Goal: Contribute content: Contribute content

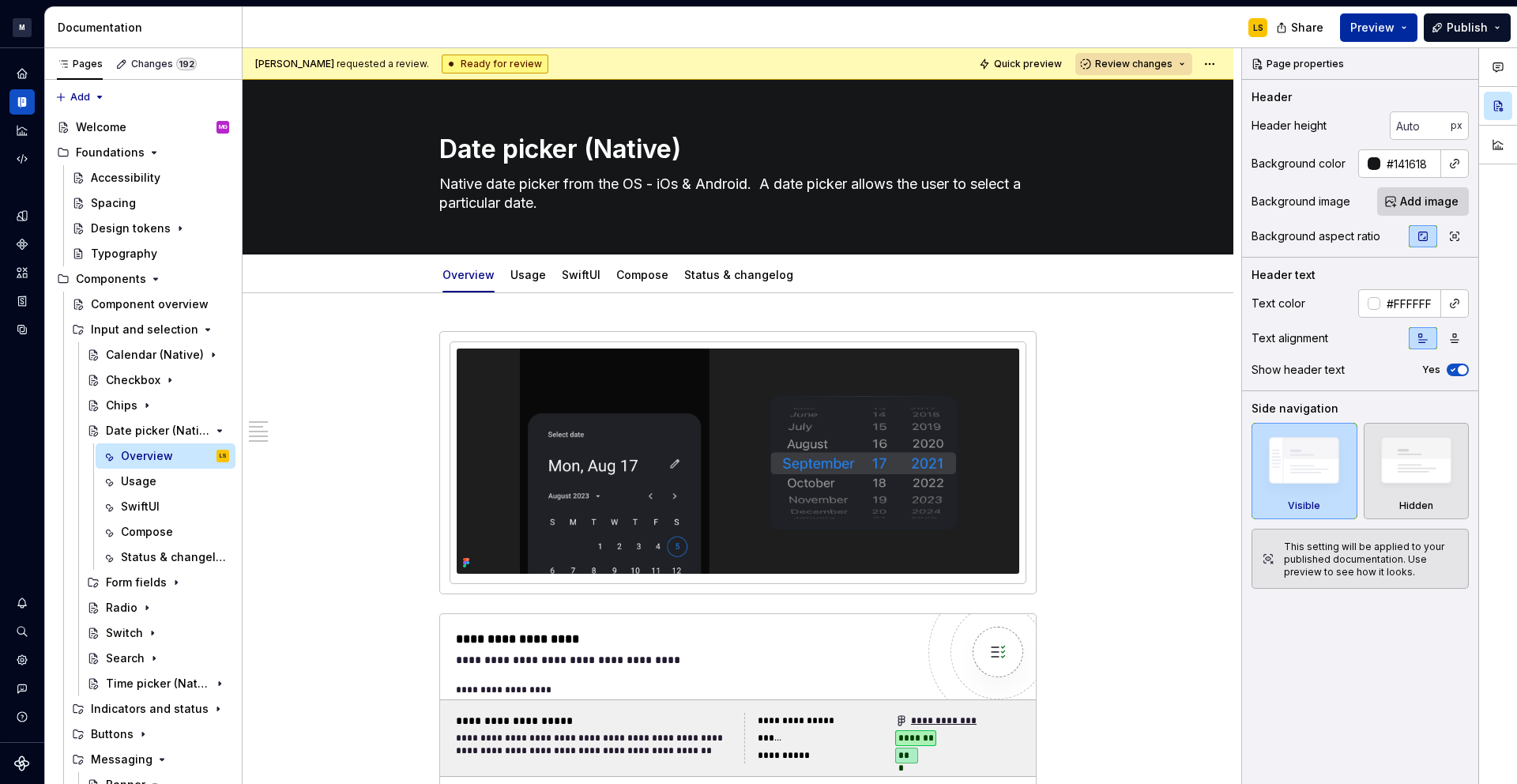
click at [1406, 31] on button "Preview" at bounding box center [1378, 28] width 78 height 29
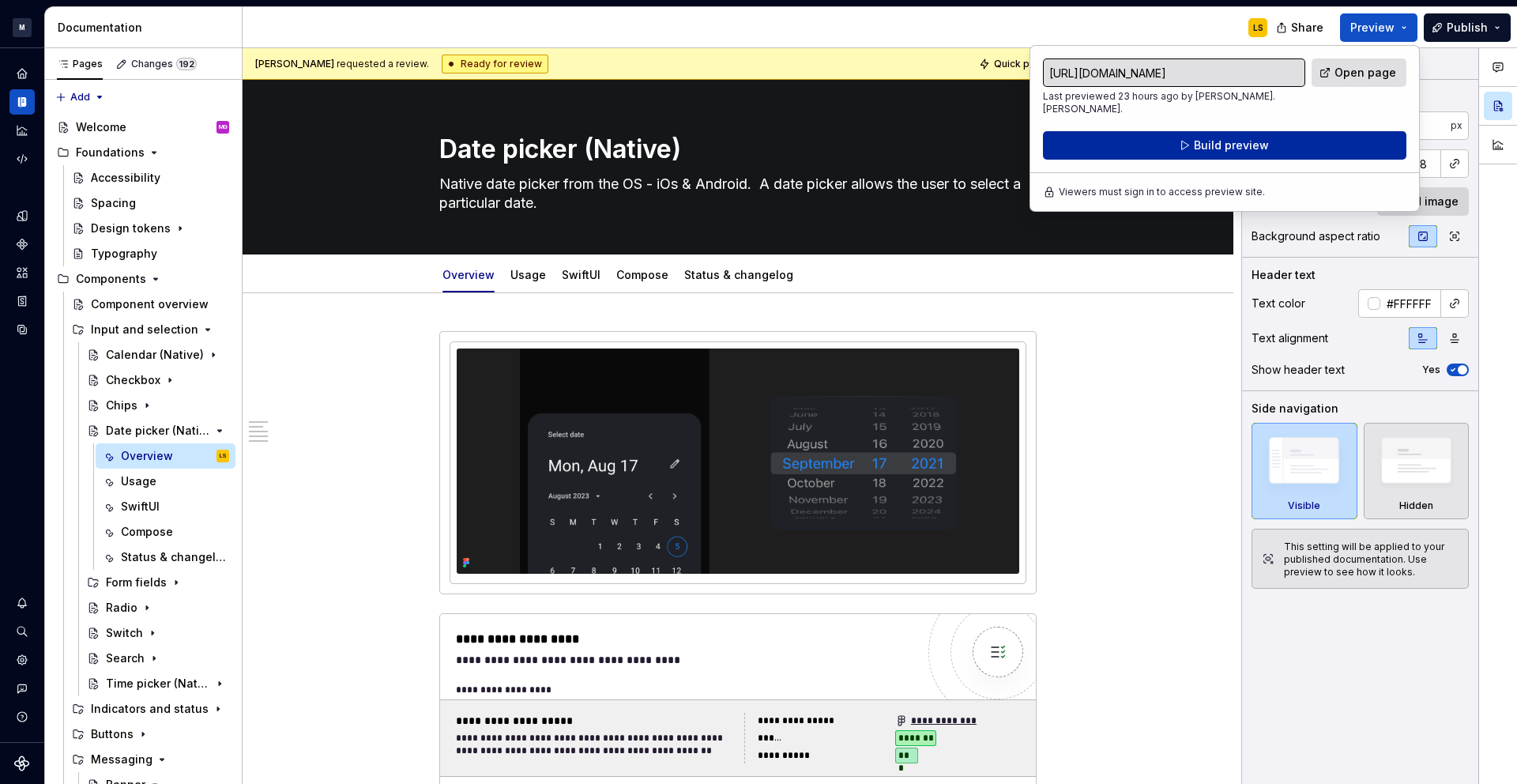
click at [1306, 132] on button "Build preview" at bounding box center [1224, 146] width 363 height 29
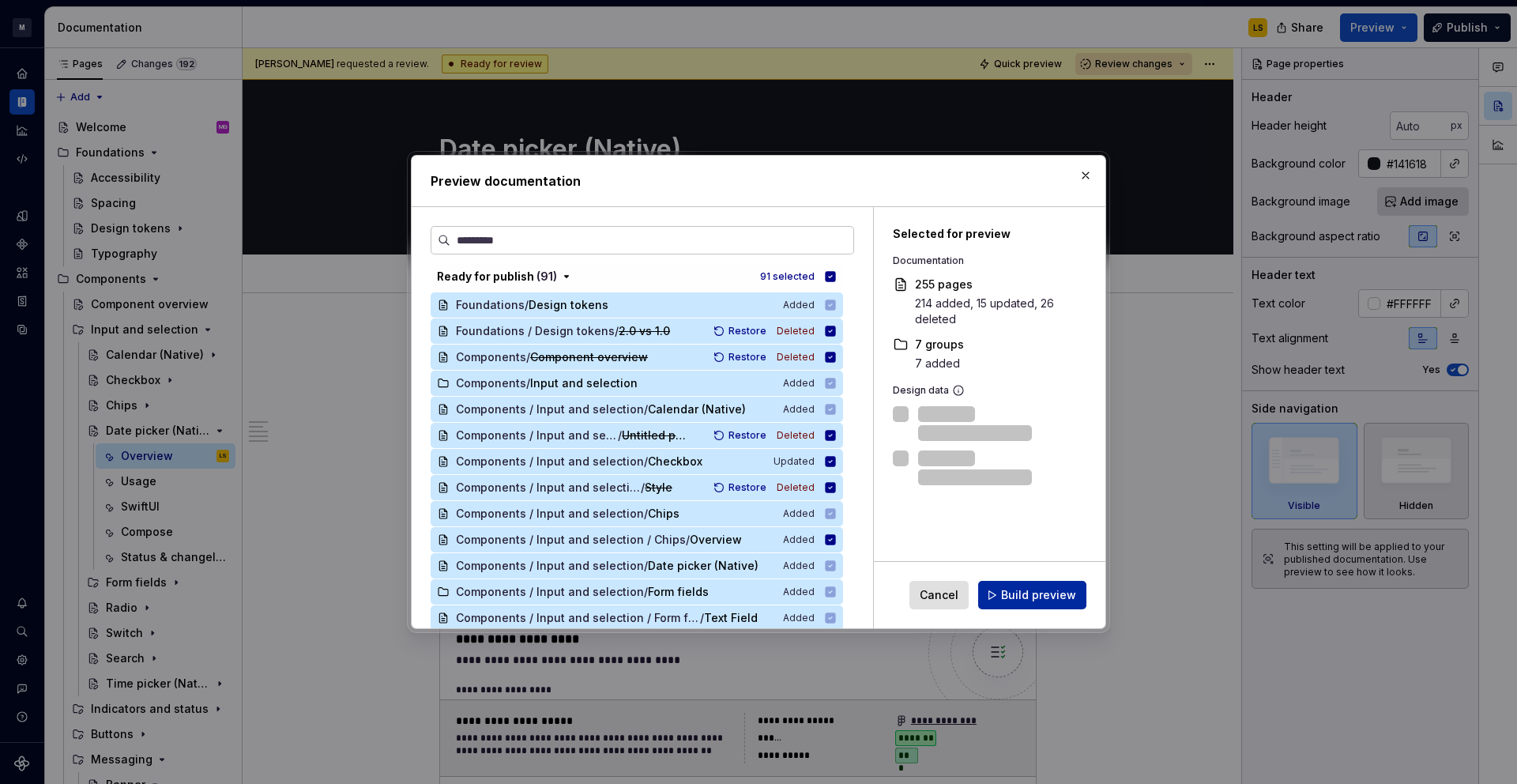
click at [1027, 590] on span "Build preview" at bounding box center [1039, 595] width 75 height 16
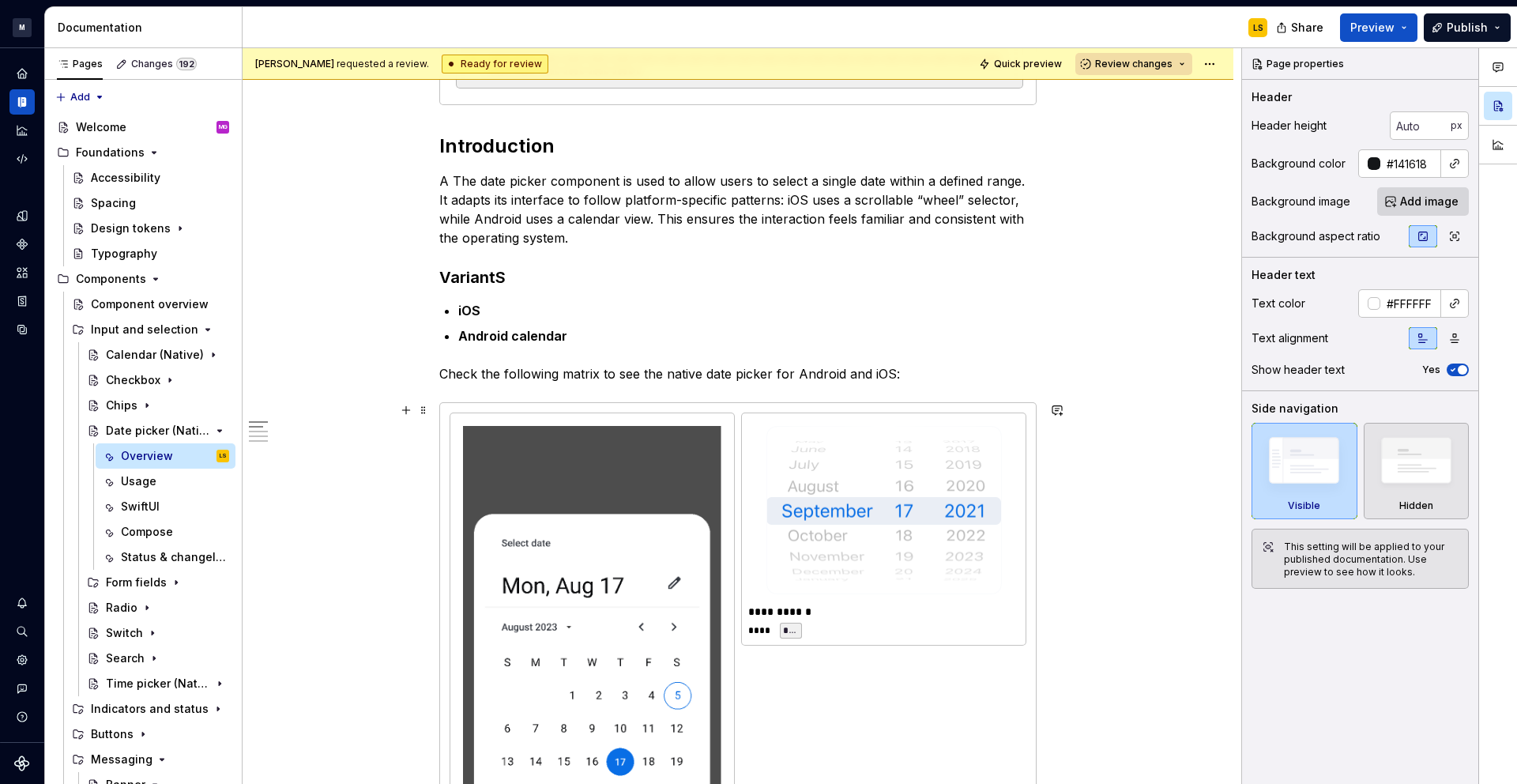
scroll to position [935, 0]
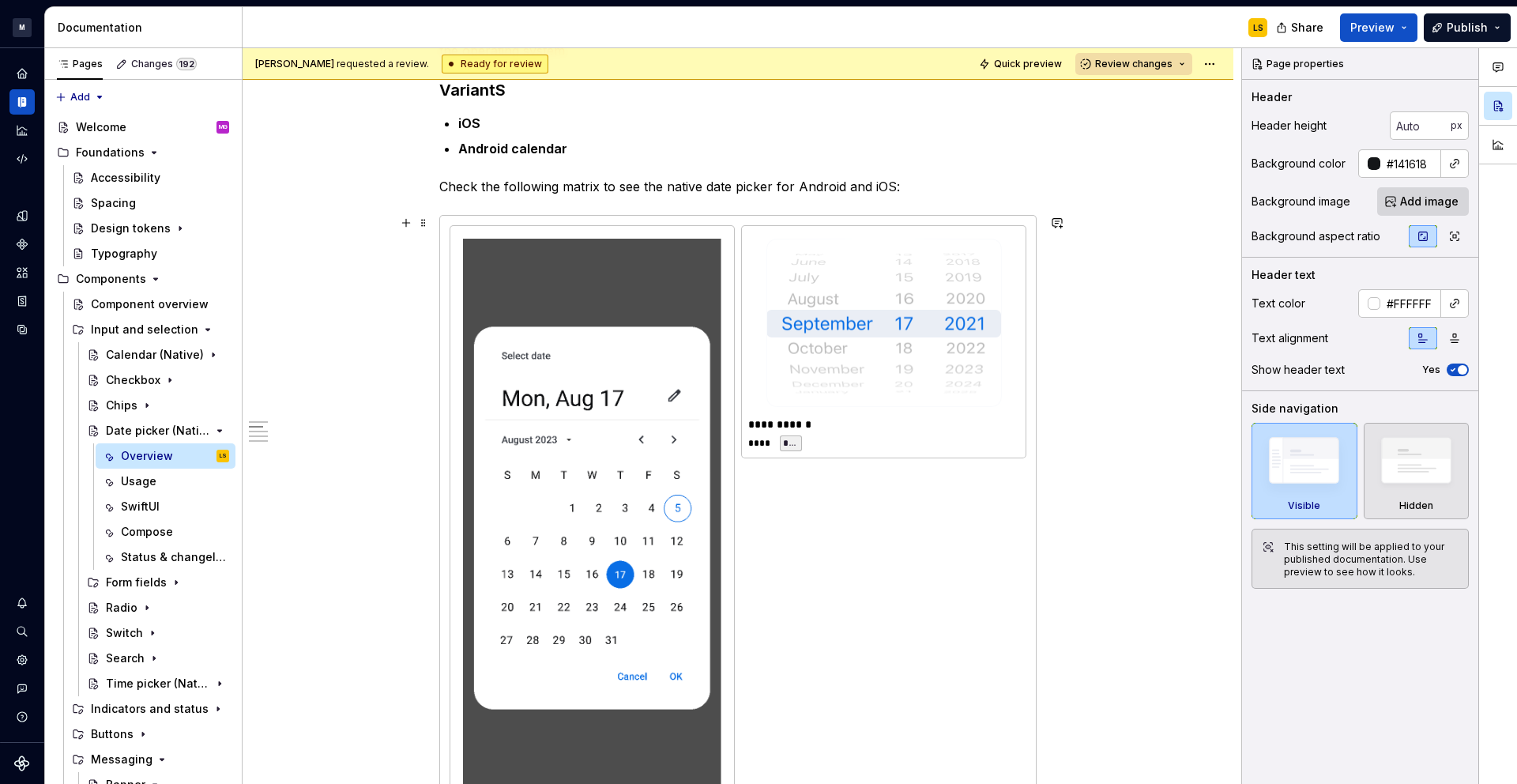
click at [772, 533] on div "**********" at bounding box center [737, 537] width 576 height 624
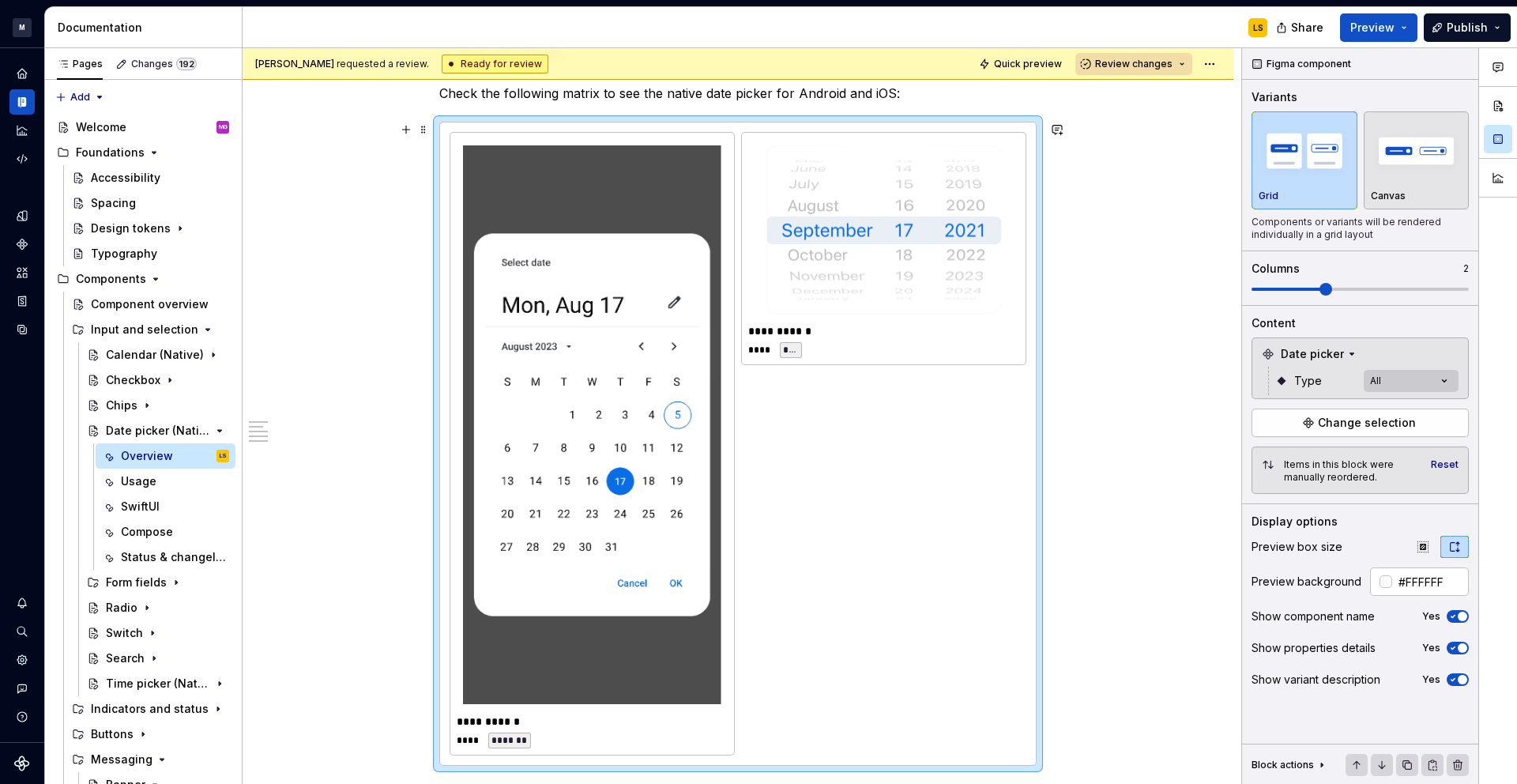
scroll to position [1030, 0]
click at [34, 45] on button "Expand sidebar" at bounding box center [33, 47] width 22 height 22
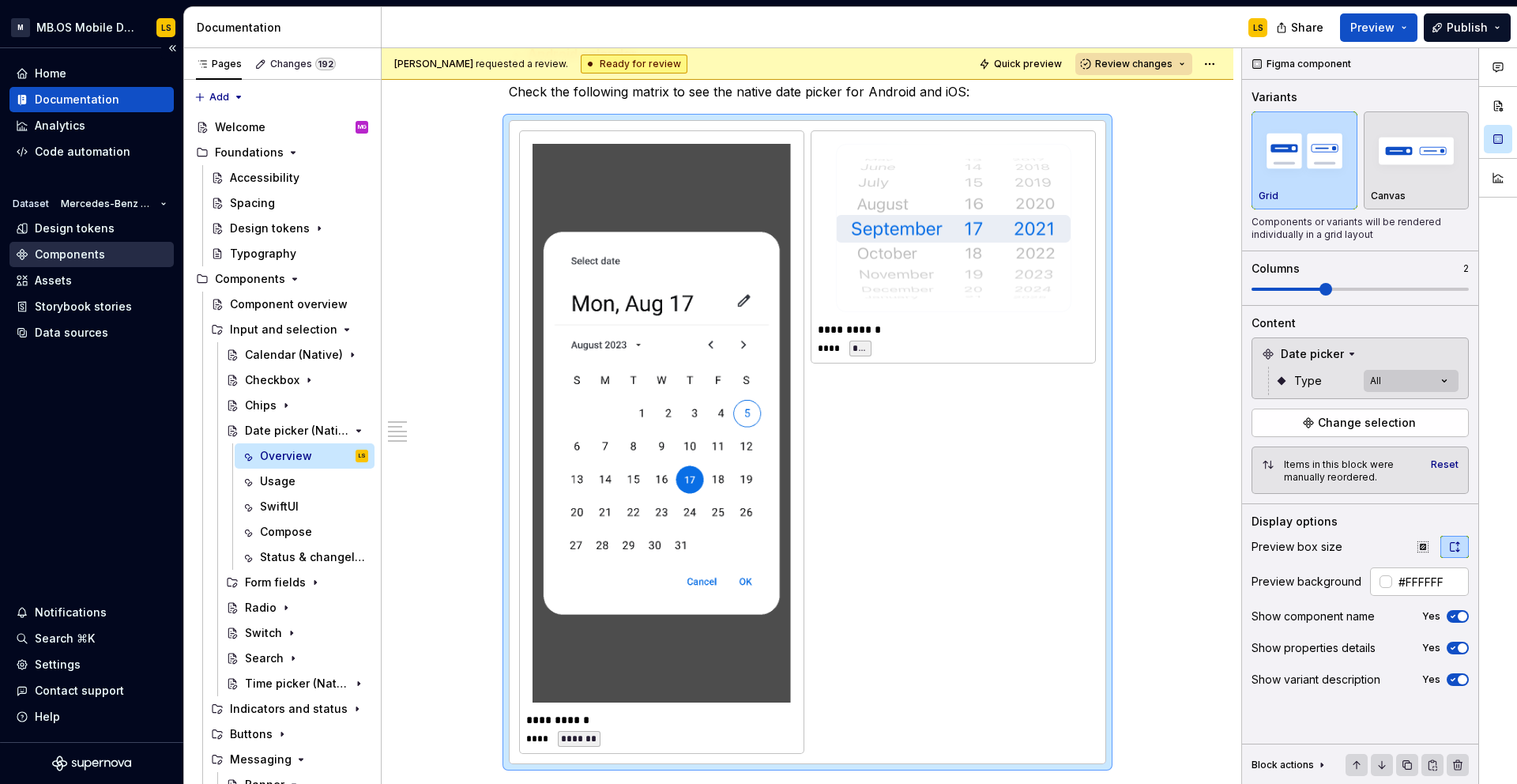
click at [86, 256] on div "Components" at bounding box center [70, 254] width 71 height 16
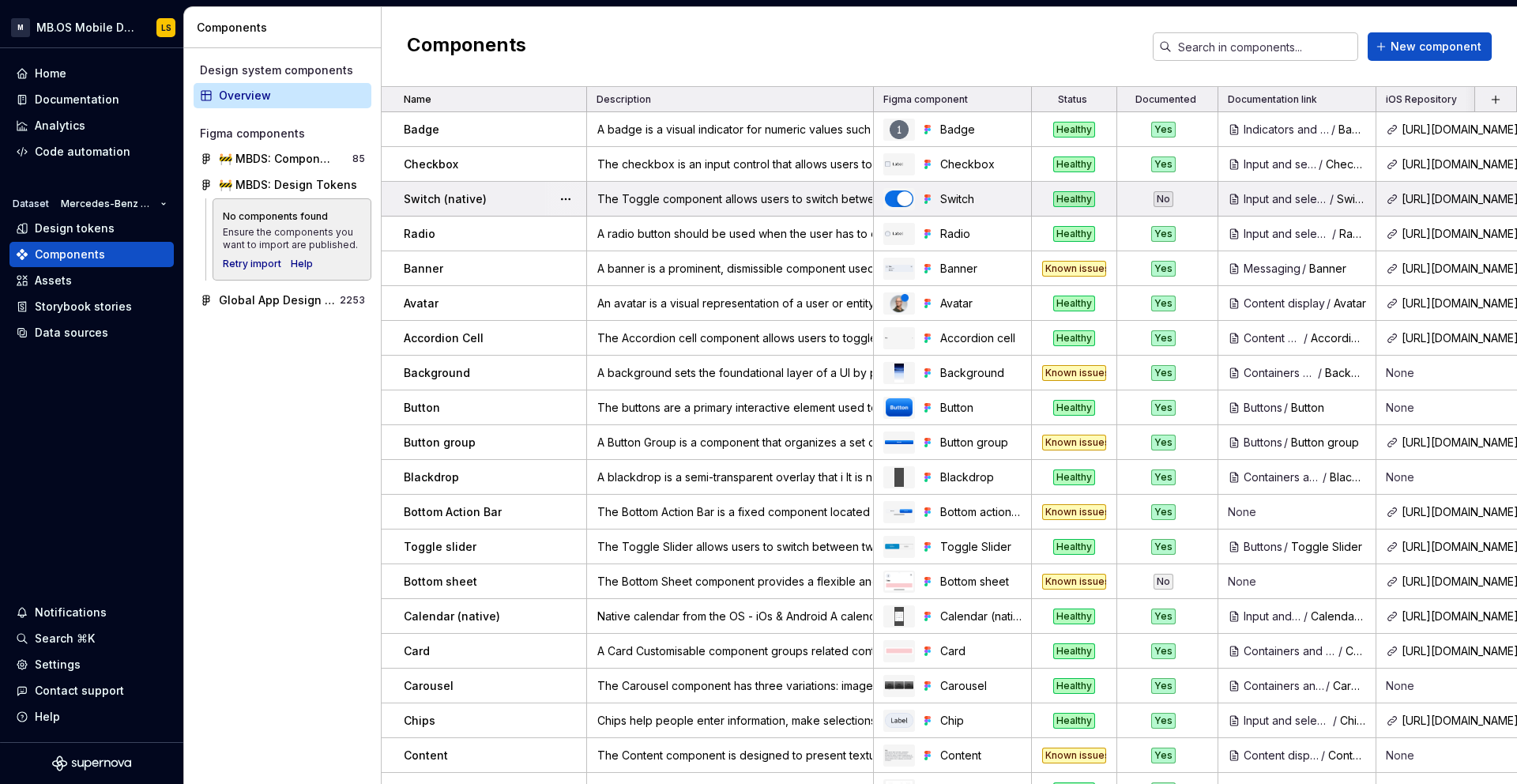
click at [1169, 199] on div "No" at bounding box center [1163, 200] width 20 height 16
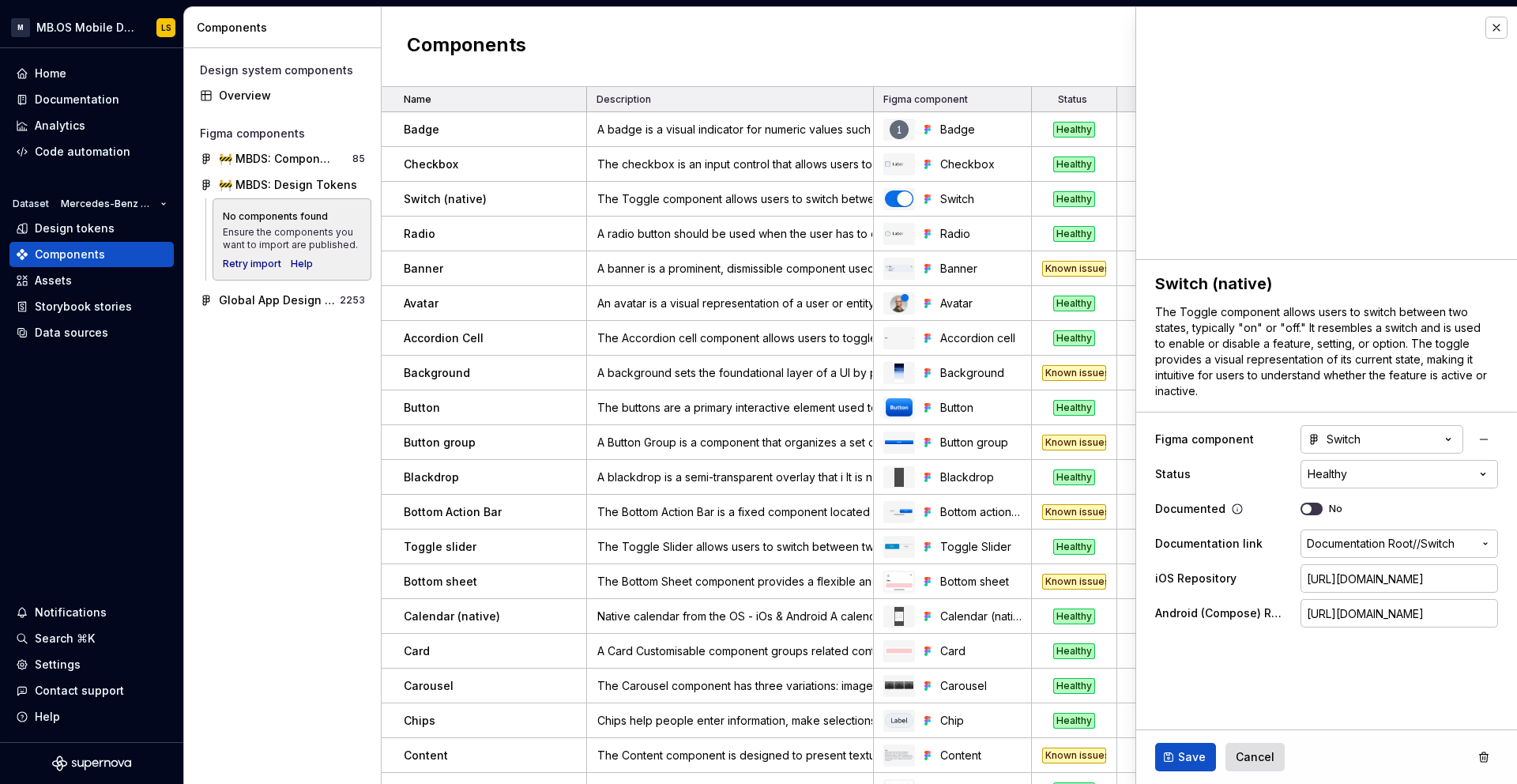
click at [1314, 509] on button "No" at bounding box center [1311, 508] width 22 height 13
click at [1497, 28] on button "button" at bounding box center [1496, 28] width 22 height 22
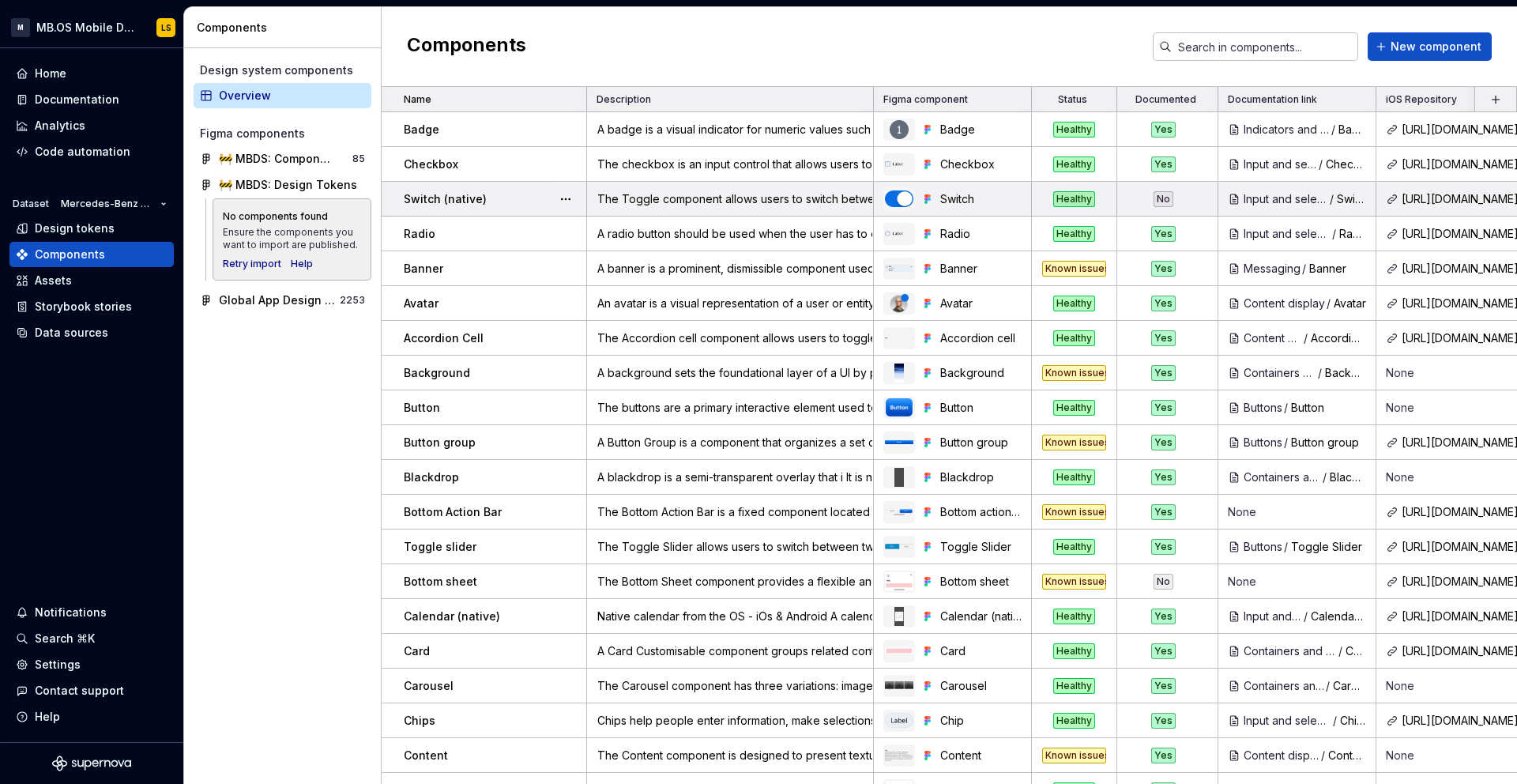
click at [1164, 199] on div "No" at bounding box center [1163, 200] width 20 height 16
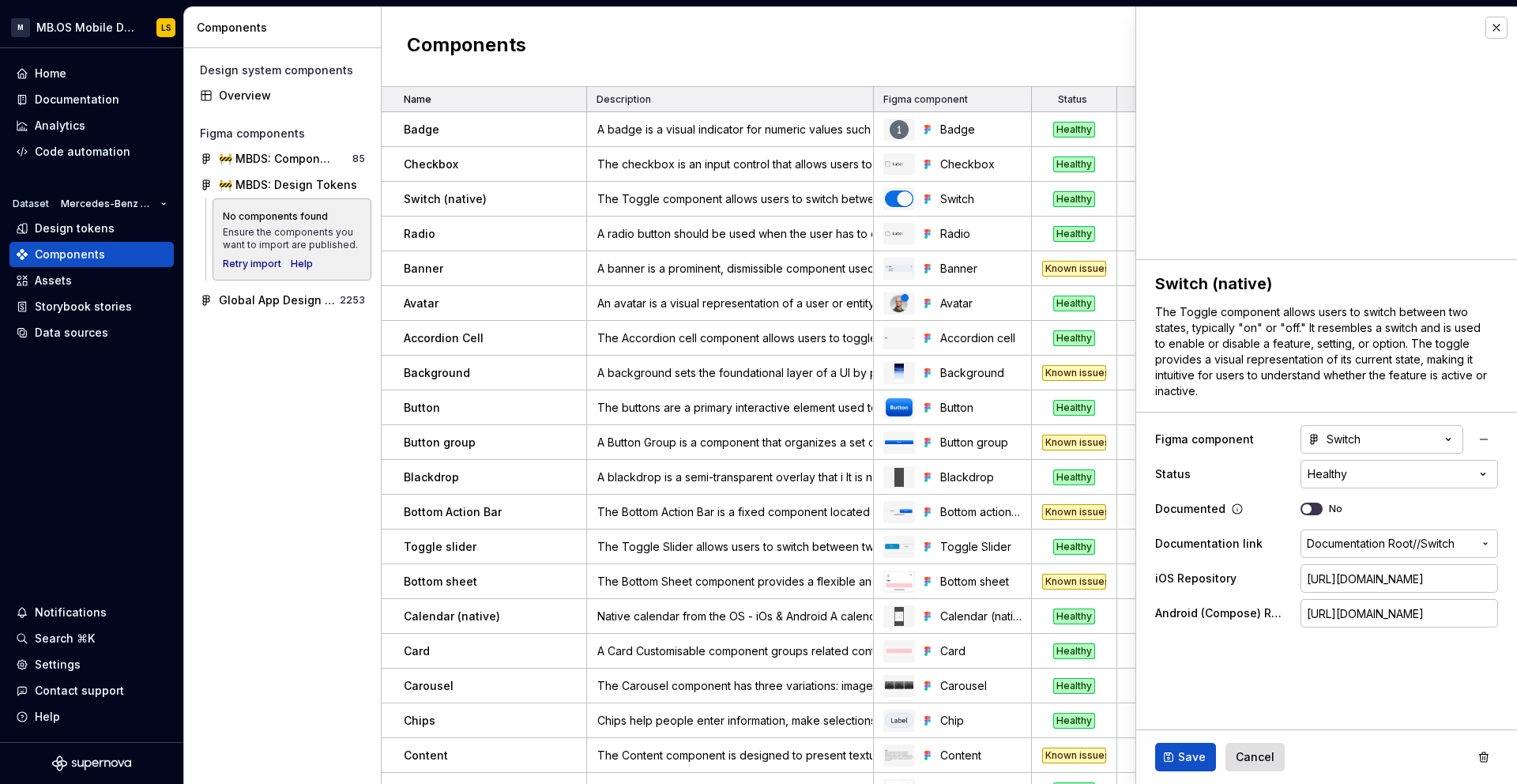
click at [1311, 507] on icon "button" at bounding box center [1307, 508] width 13 height 10
click at [1194, 746] on button "Save" at bounding box center [1186, 757] width 61 height 29
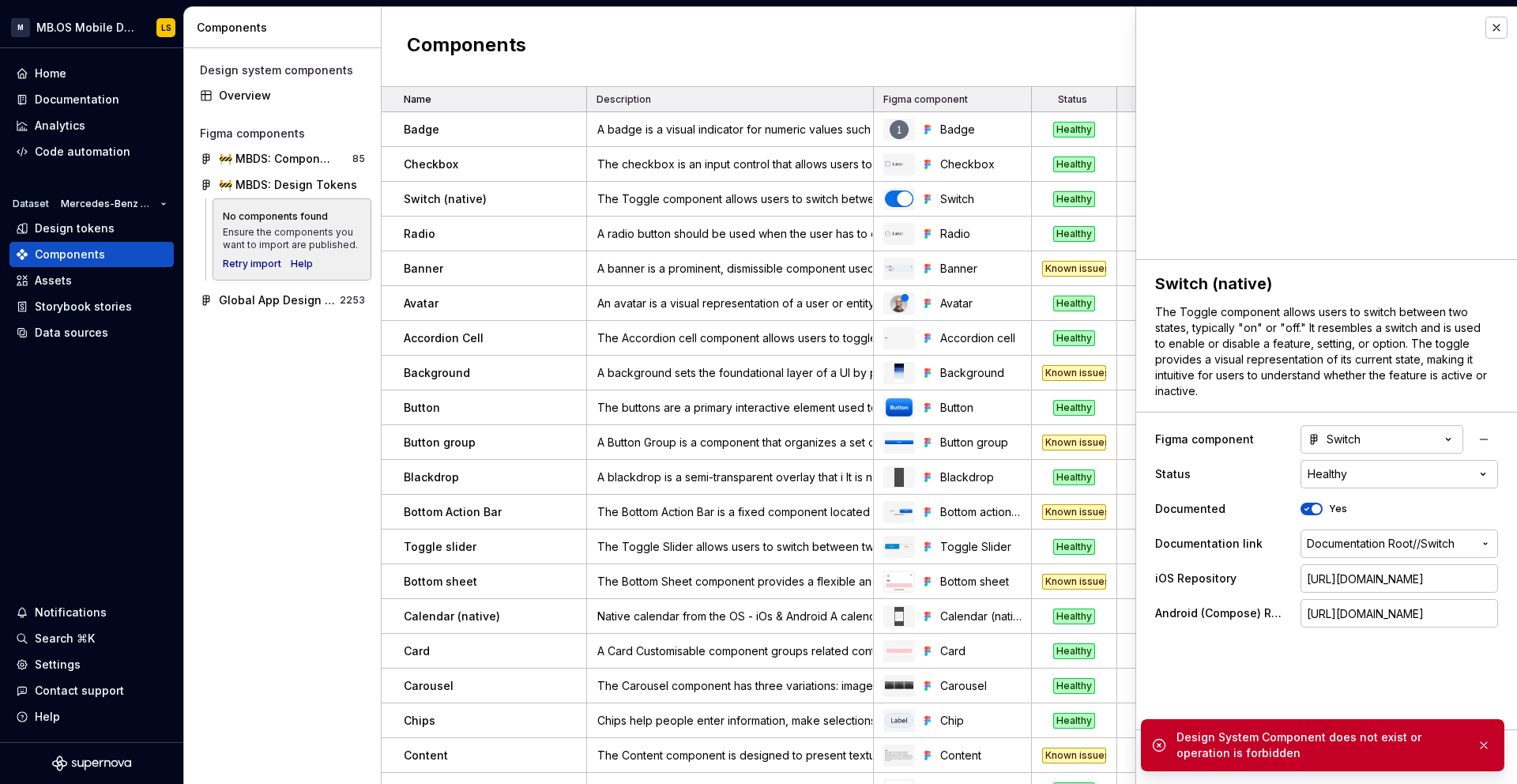
click at [1210, 691] on fieldset "**********" at bounding box center [1327, 521] width 381 height 524
click at [1487, 746] on button "button" at bounding box center [1483, 745] width 21 height 22
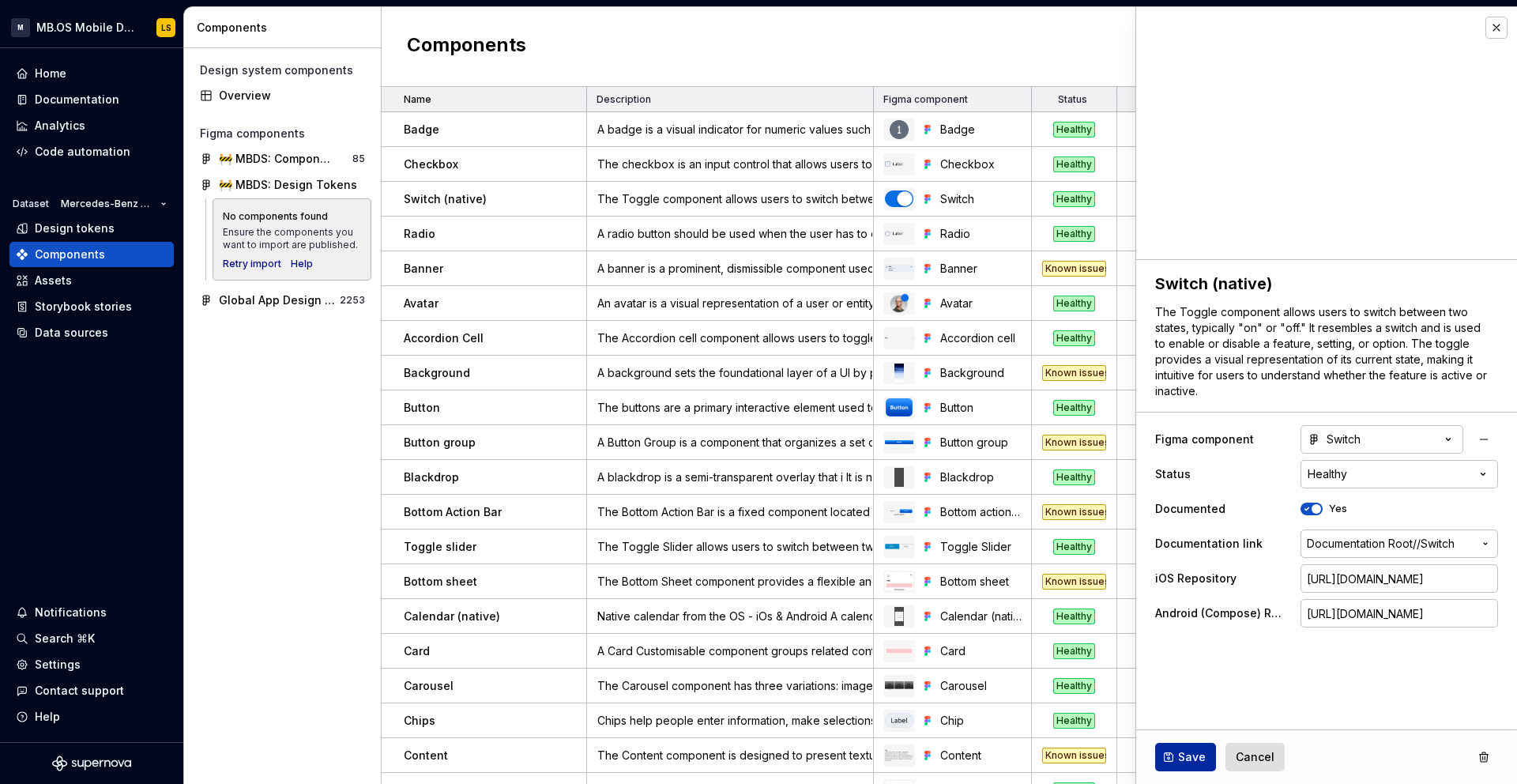
click at [1189, 755] on span "Save" at bounding box center [1191, 757] width 28 height 16
type textarea "*"
click at [1190, 753] on span "Save" at bounding box center [1191, 757] width 28 height 16
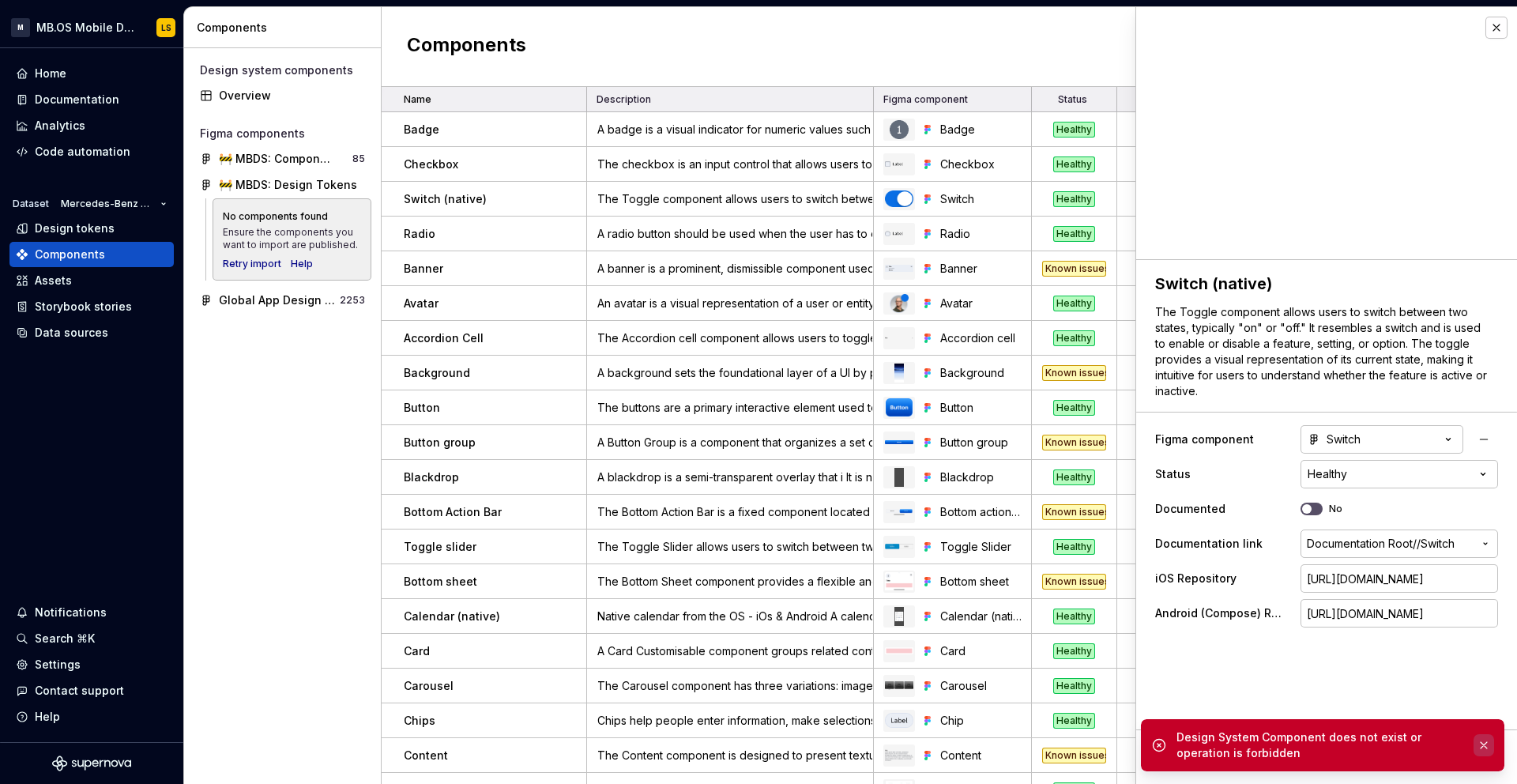
click at [1487, 746] on button "button" at bounding box center [1483, 745] width 21 height 22
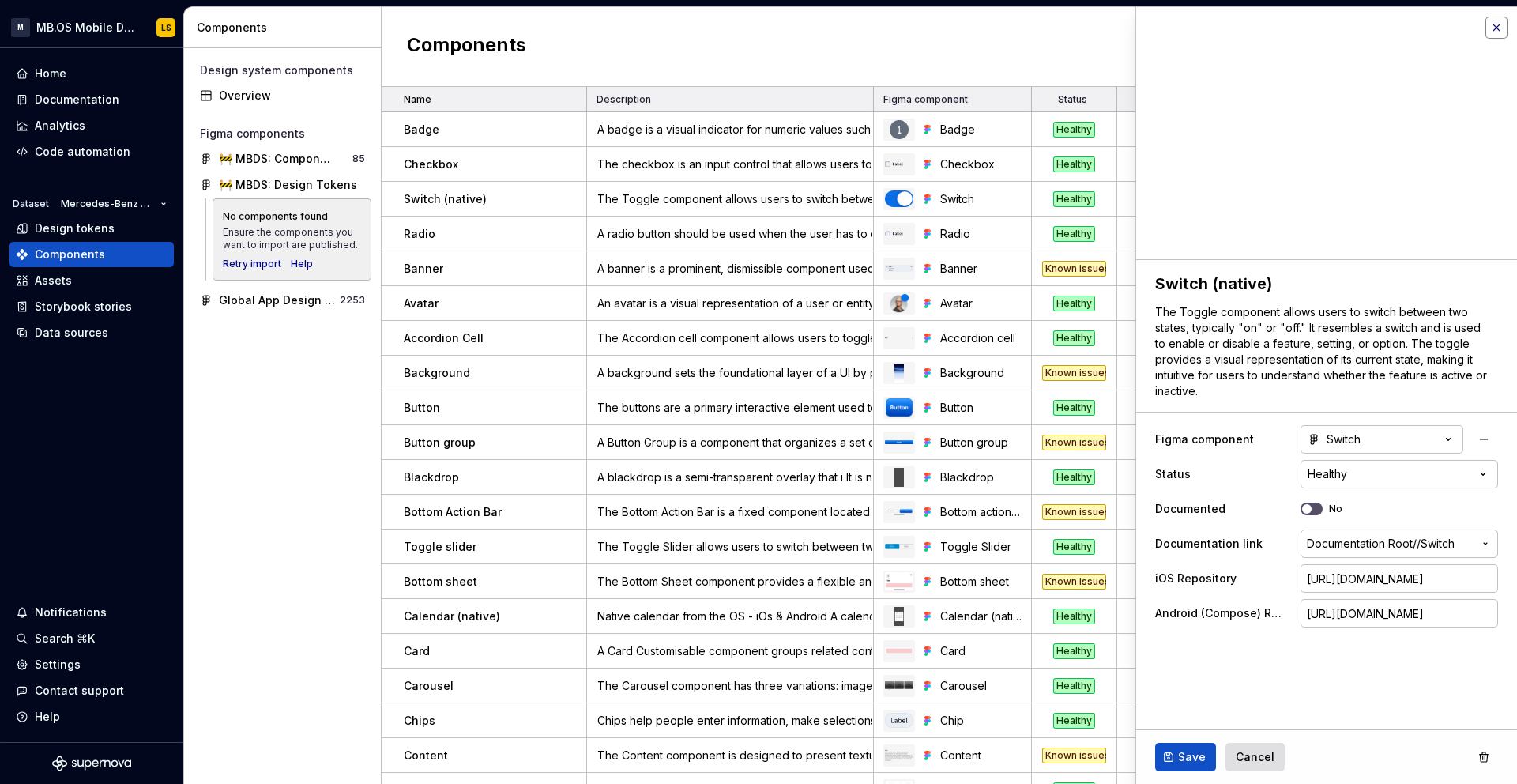
click at [1500, 28] on button "button" at bounding box center [1496, 28] width 22 height 22
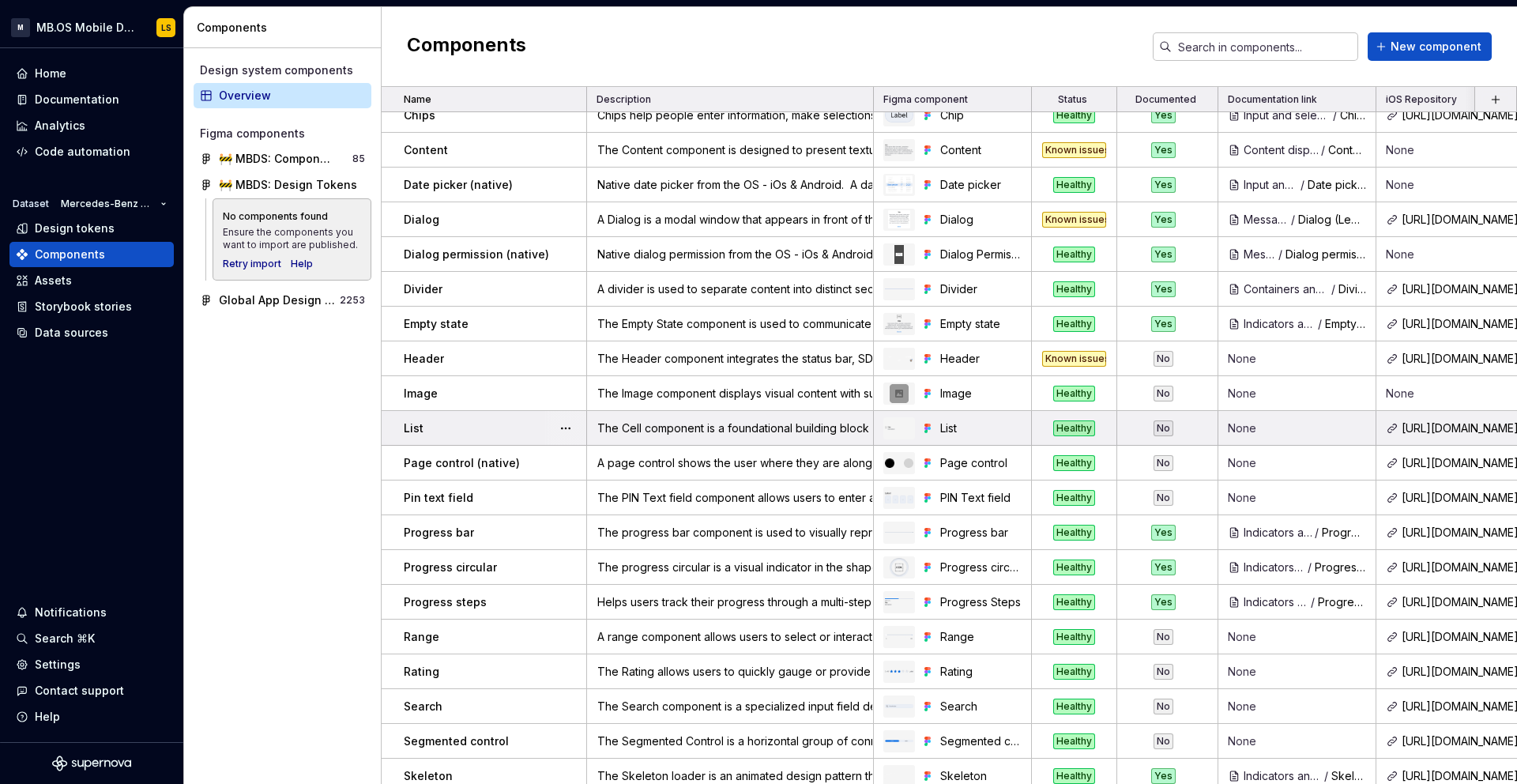
scroll to position [607, 0]
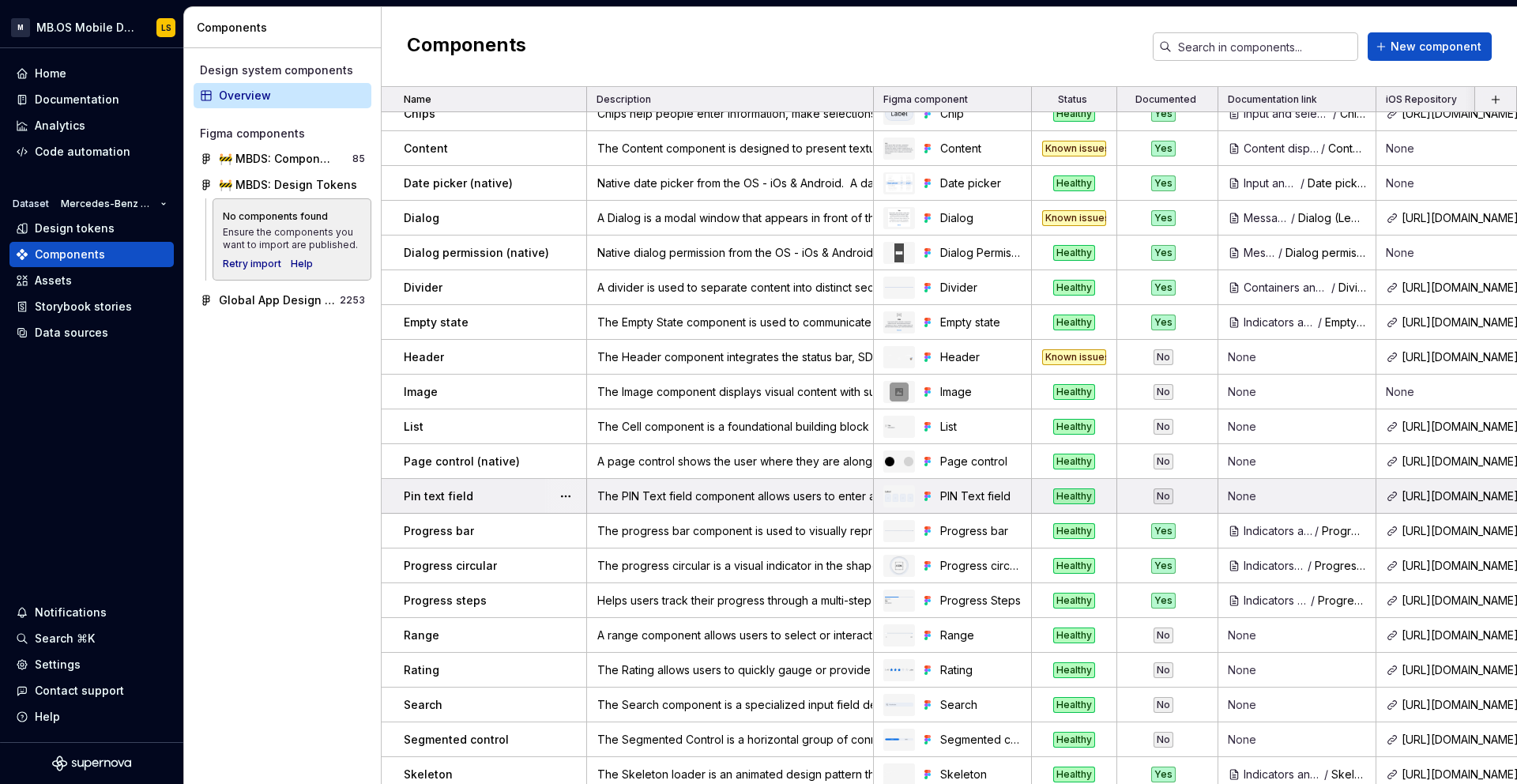
click at [1163, 496] on div "No" at bounding box center [1163, 497] width 20 height 16
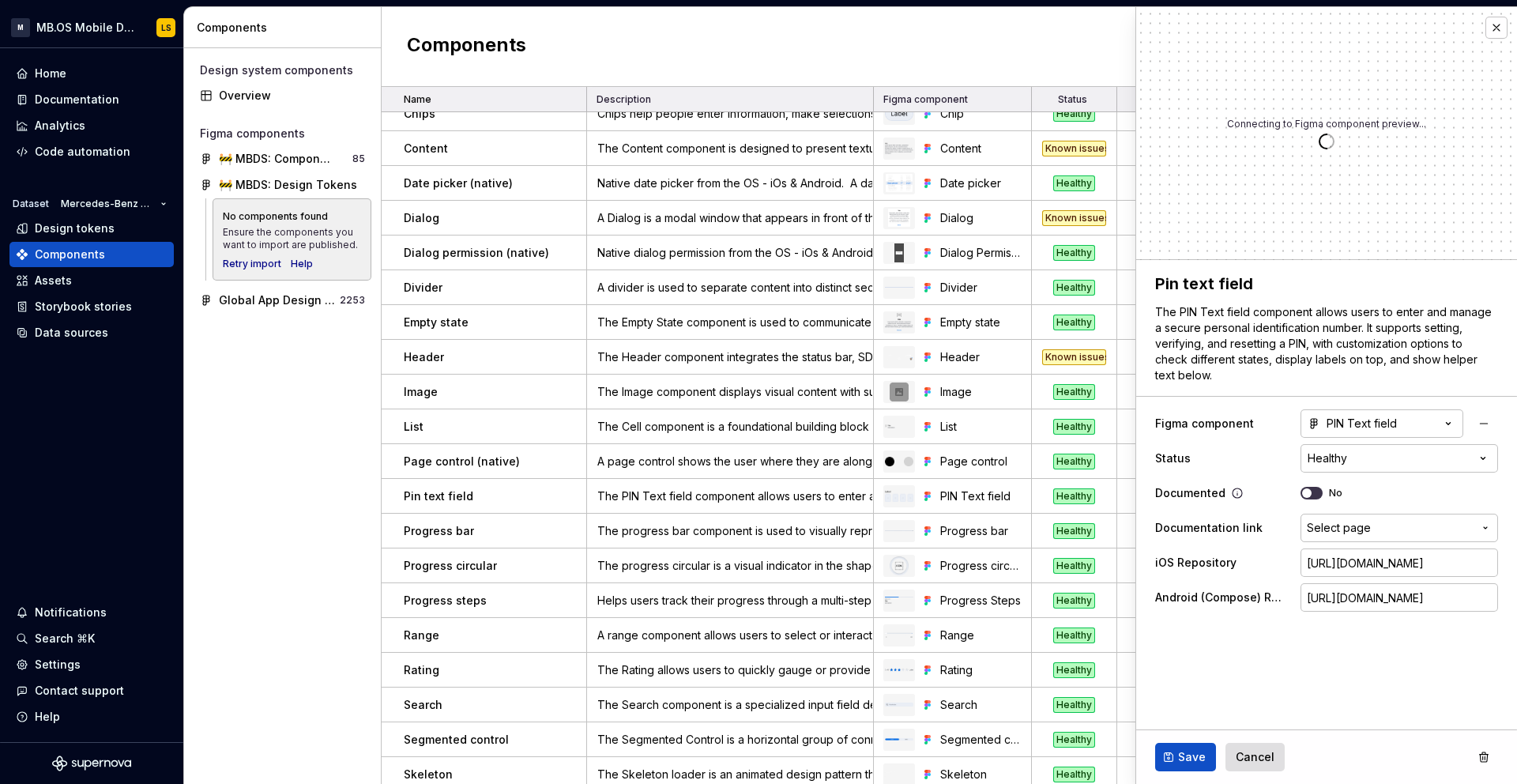
click at [1313, 493] on button "No" at bounding box center [1311, 493] width 22 height 13
click at [1197, 752] on span "Save" at bounding box center [1191, 757] width 28 height 16
type textarea "*"
